Goal: Book appointment/travel/reservation

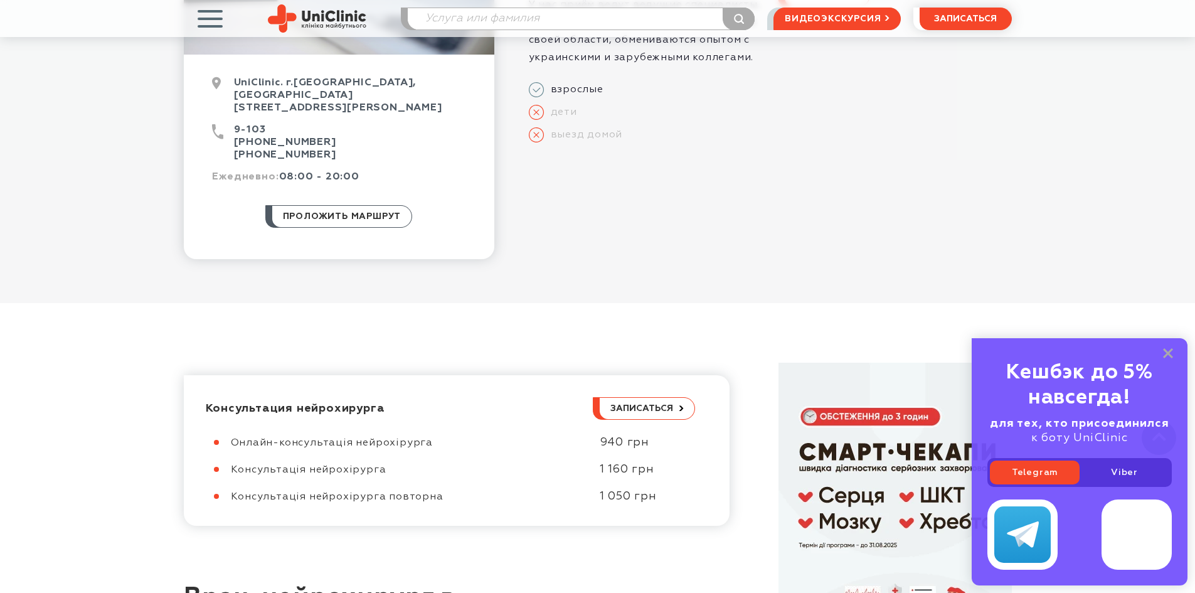
scroll to position [565, 0]
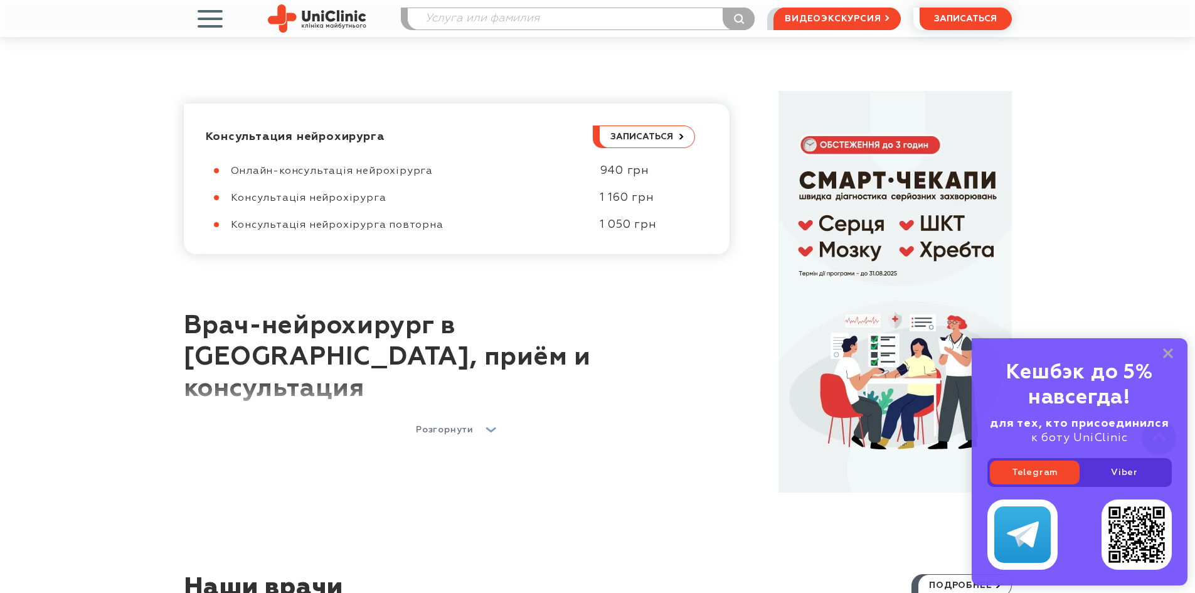
click at [435, 425] on span "Розгорнути" at bounding box center [445, 429] width 58 height 9
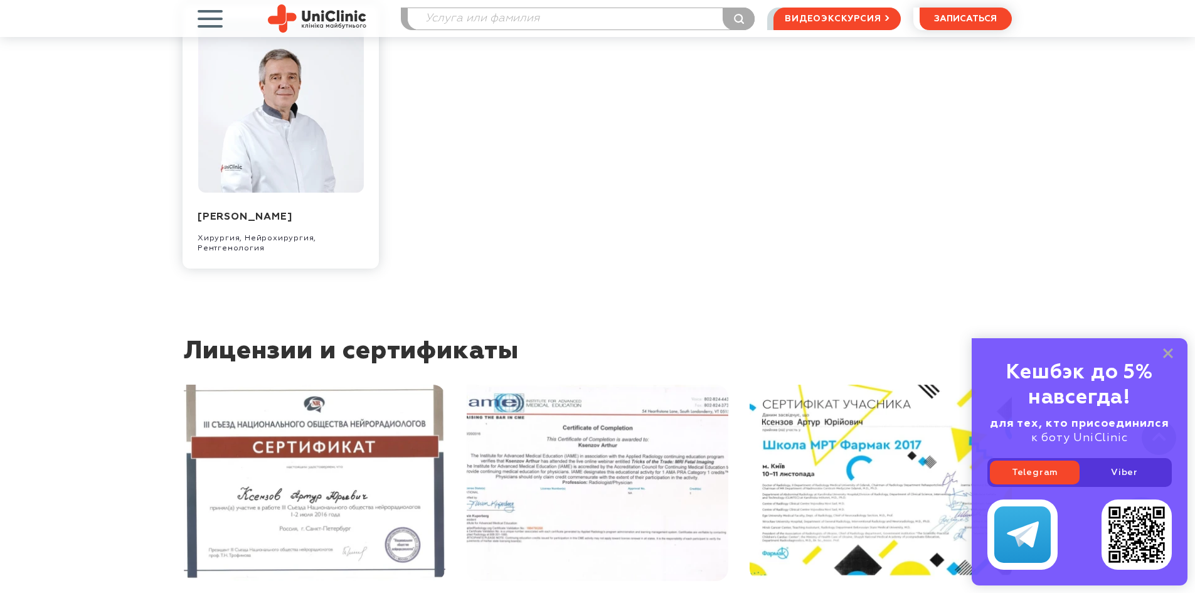
scroll to position [2710, 0]
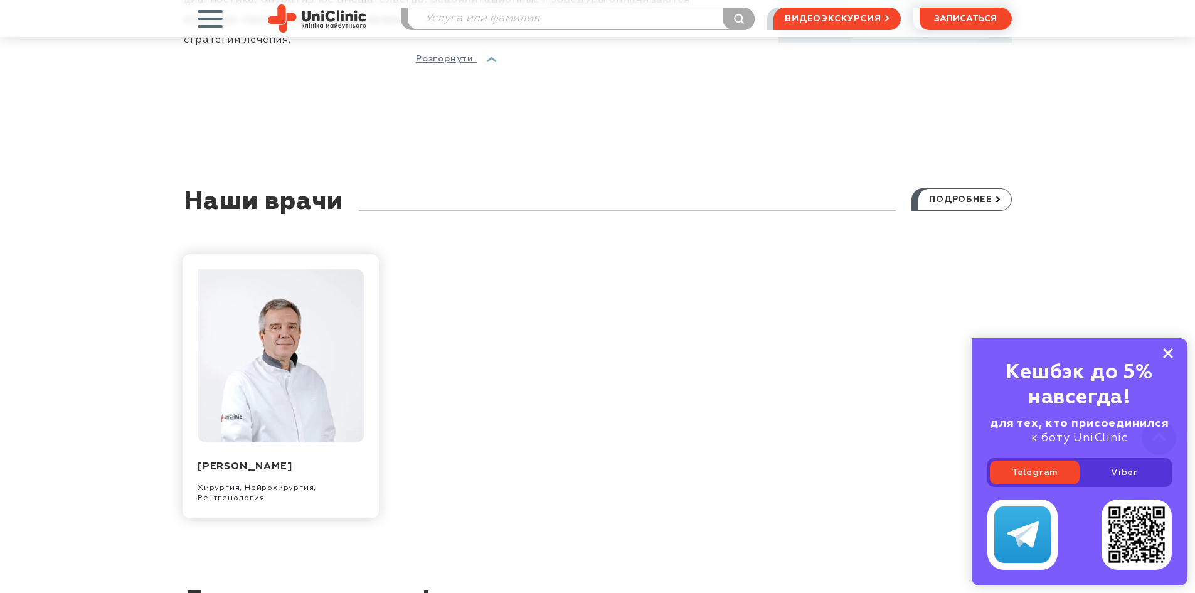
click at [1170, 349] on icon at bounding box center [1168, 353] width 10 height 11
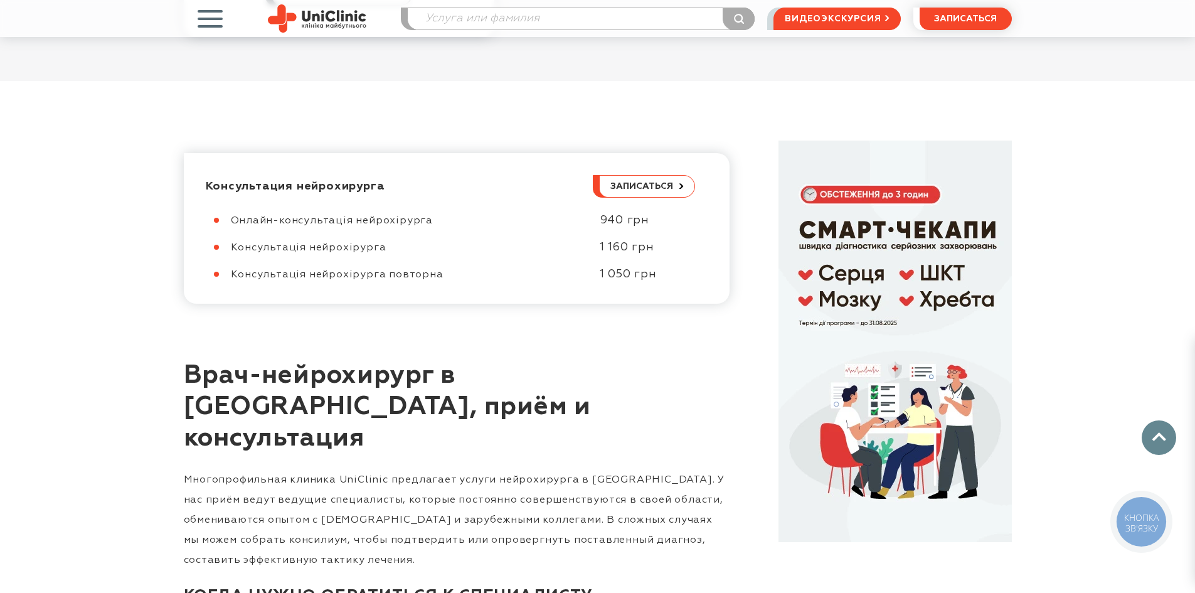
scroll to position [0, 0]
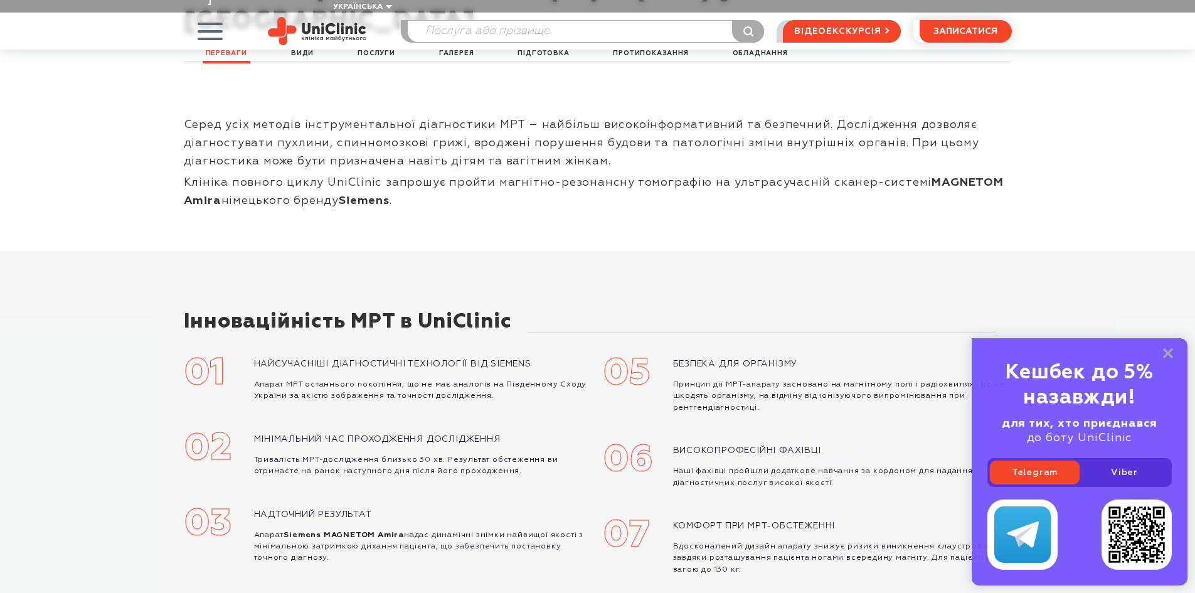
scroll to position [188, 0]
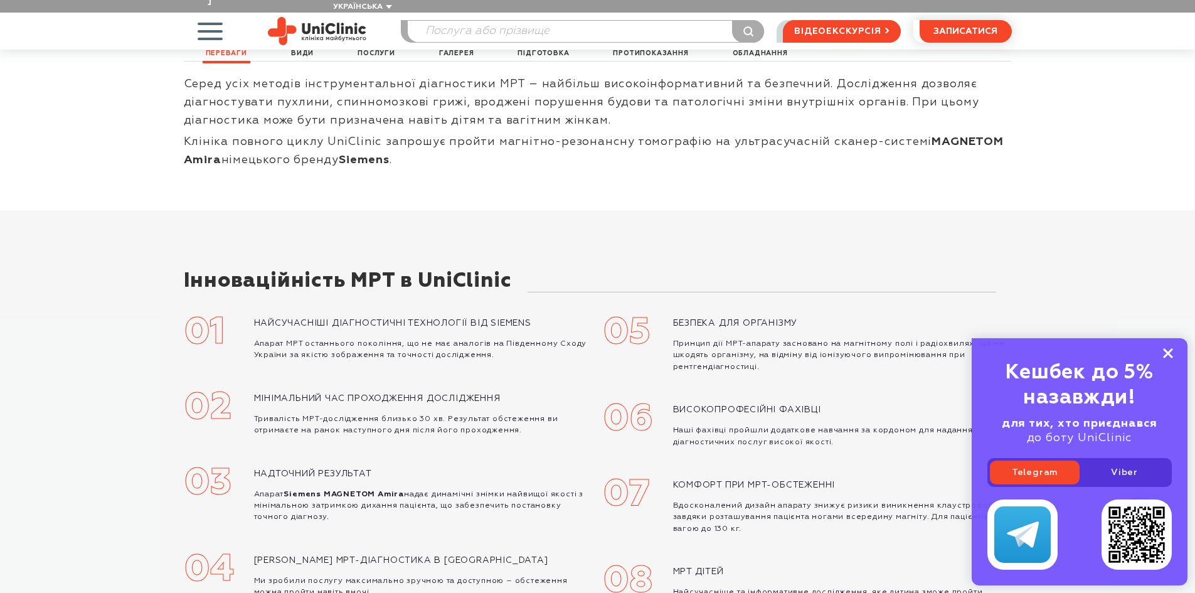
click at [1165, 354] on icon at bounding box center [1168, 353] width 10 height 11
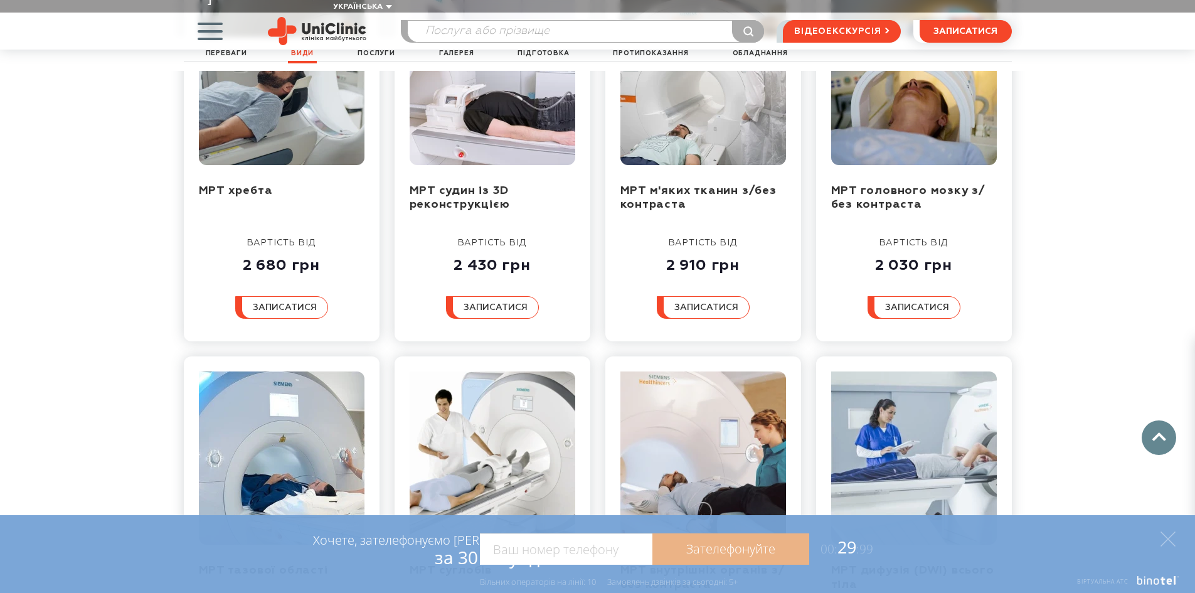
scroll to position [941, 0]
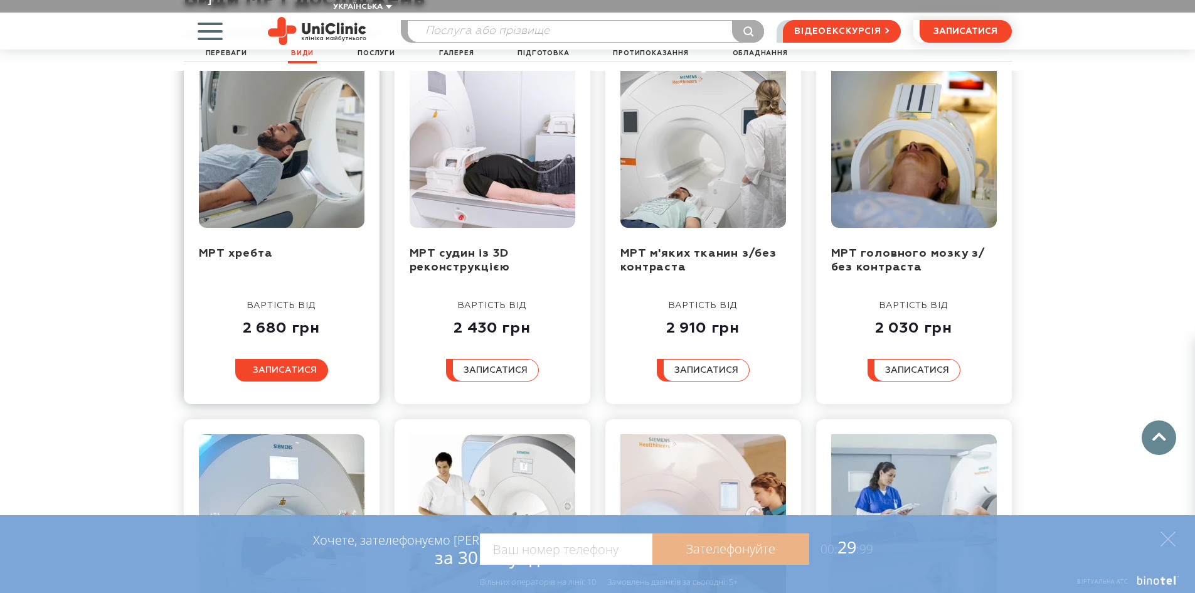
click at [279, 366] on span "записатися" at bounding box center [285, 370] width 64 height 9
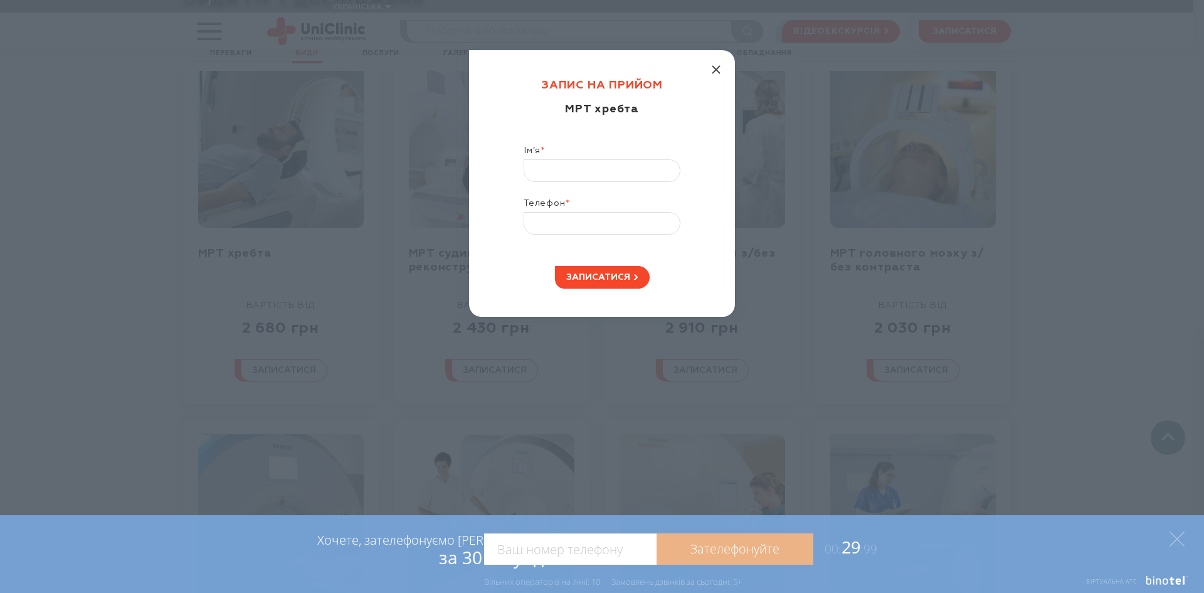
click at [717, 72] on icon "button" at bounding box center [716, 69] width 9 height 9
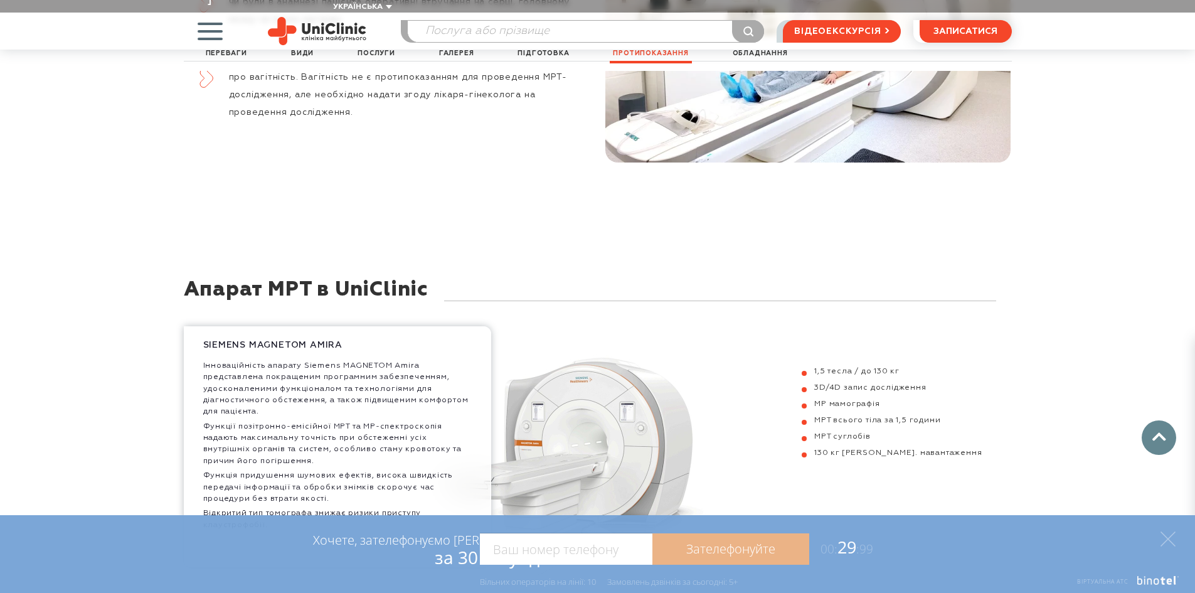
scroll to position [3576, 0]
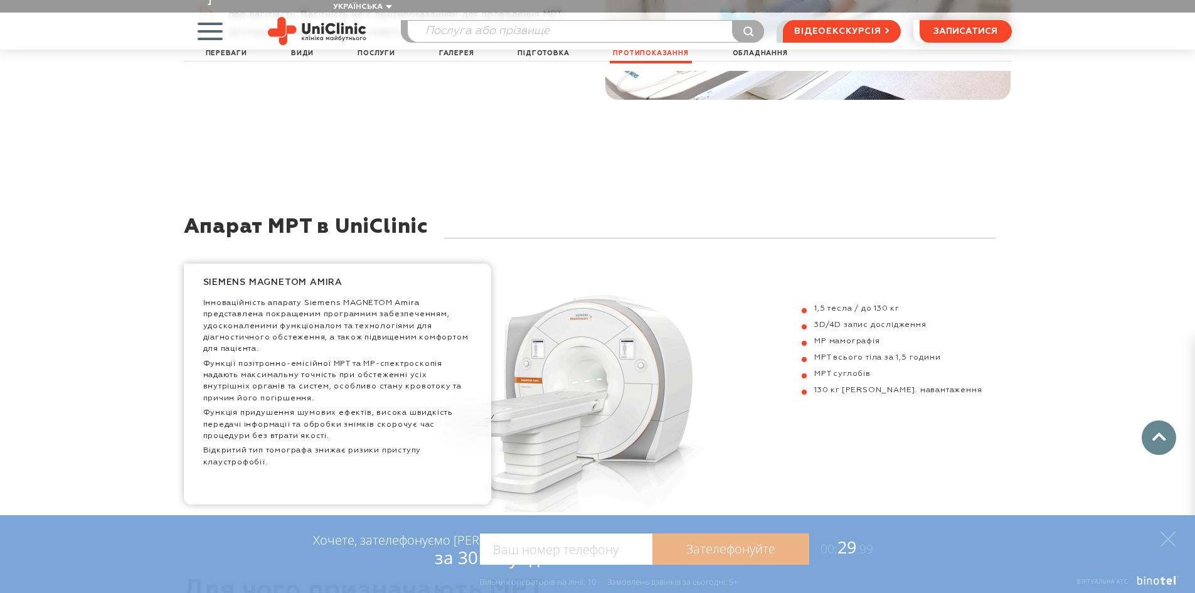
click at [559, 543] on input "tel" at bounding box center [566, 548] width 173 height 31
type input "0977066679"
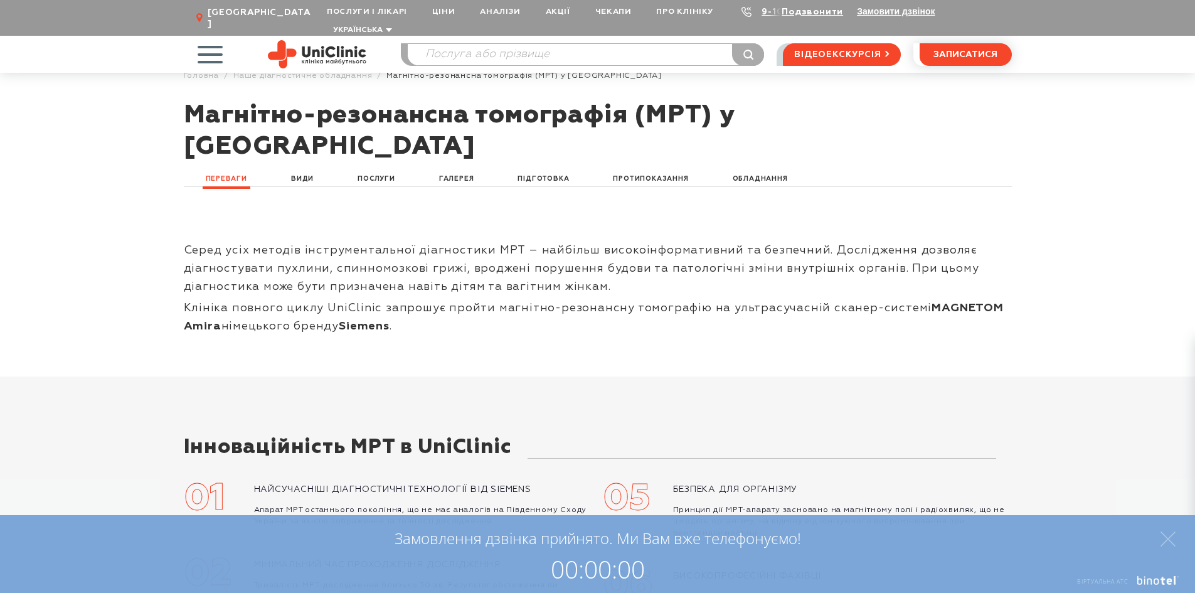
scroll to position [0, 0]
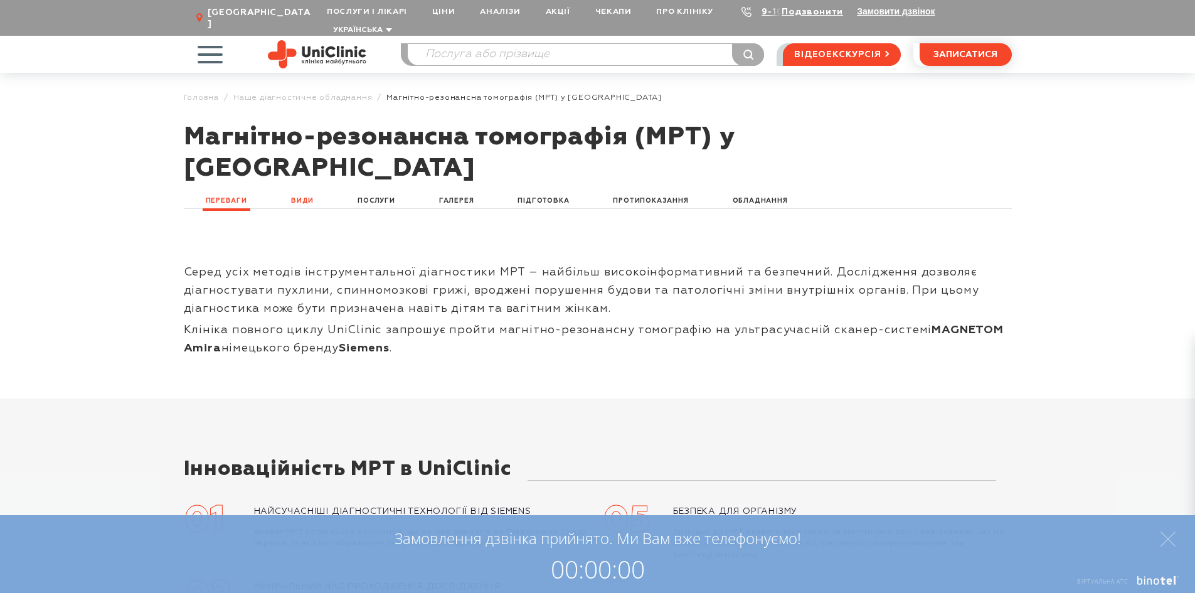
click at [305, 194] on link "Види" at bounding box center [302, 201] width 29 height 14
click at [809, 14] on link "Подзвонити" at bounding box center [812, 12] width 61 height 9
click at [762, 12] on link "9-103" at bounding box center [776, 12] width 28 height 9
click at [1051, 184] on div "Переваги Види Послуги Галерея Підготовка Протипоказання Обладнання" at bounding box center [597, 201] width 1195 height 34
click at [206, 46] on span "button" at bounding box center [210, 54] width 52 height 52
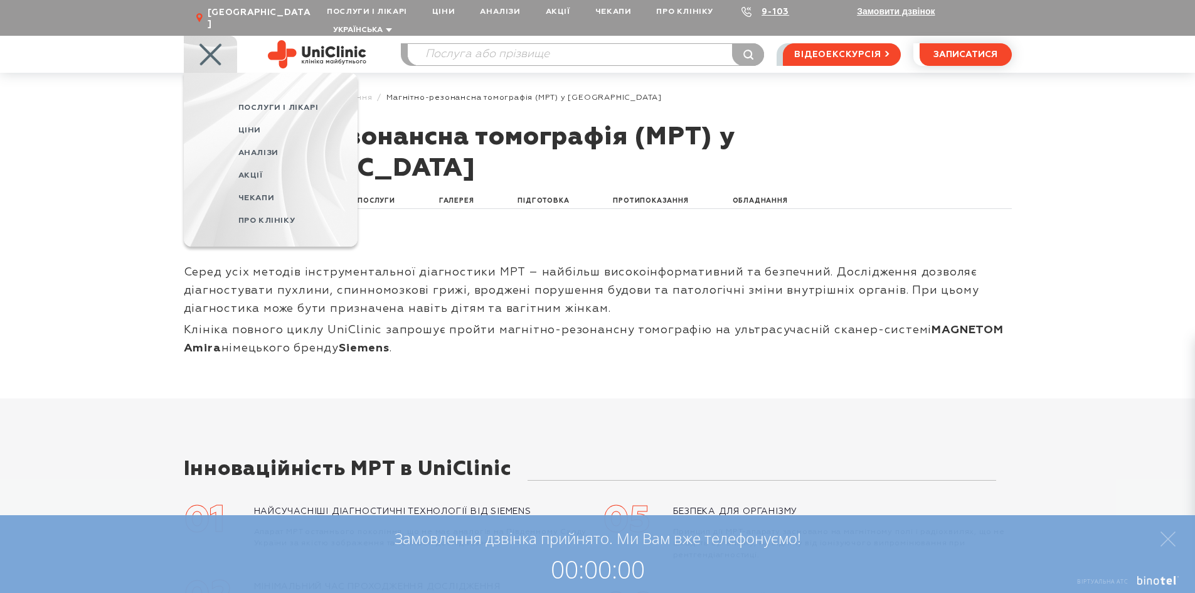
click at [1131, 260] on div "Серед усіх методів інструментальної діагностики МРТ – найбільш високоінформатив…" at bounding box center [597, 310] width 1195 height 100
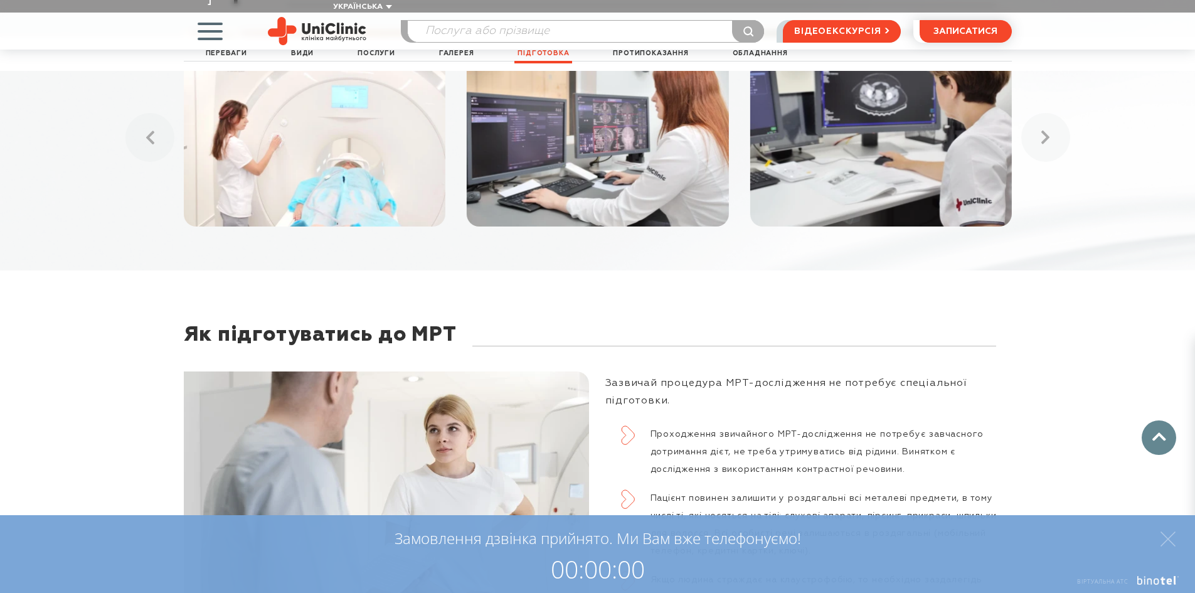
scroll to position [2317, 0]
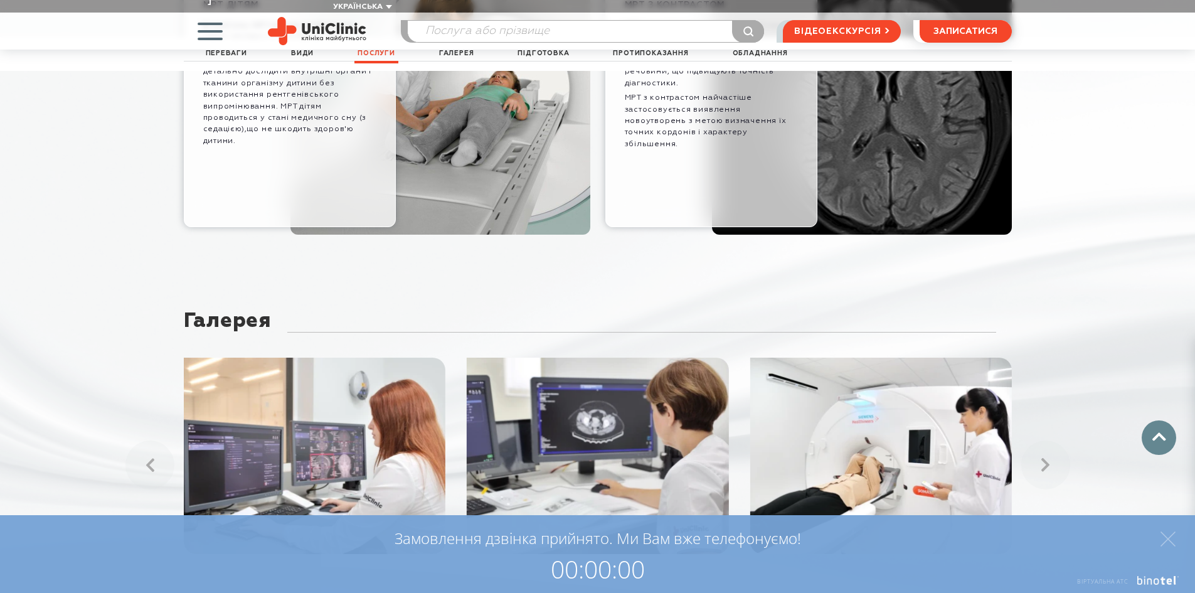
click at [1093, 279] on div "Галерея" at bounding box center [597, 438] width 1195 height 319
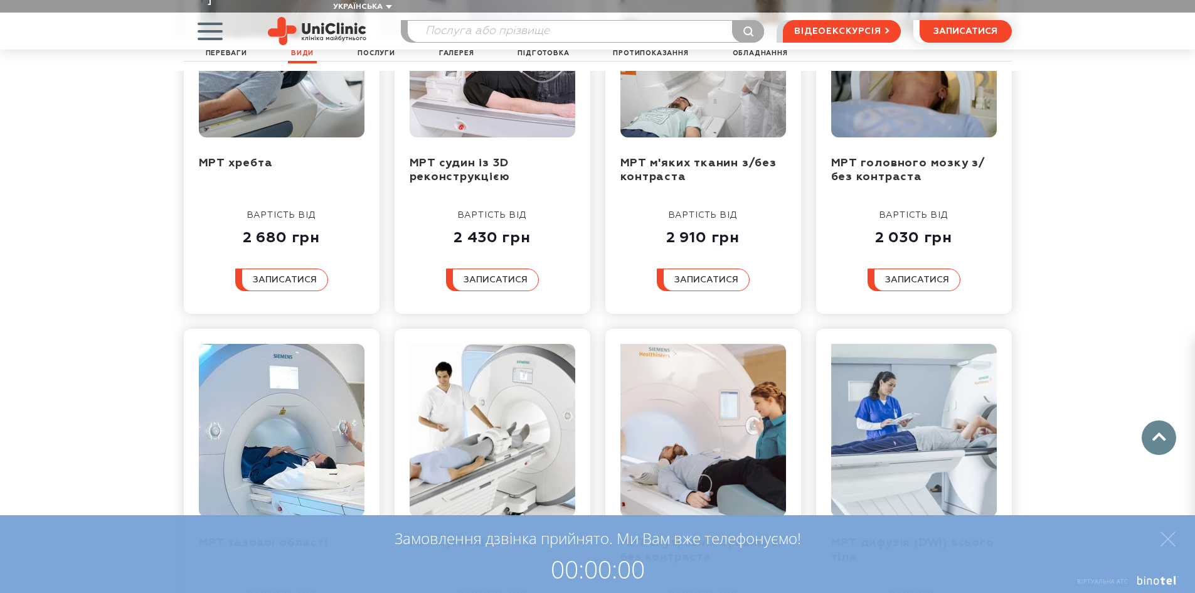
scroll to position [1066, 0]
